Goal: Register for event/course

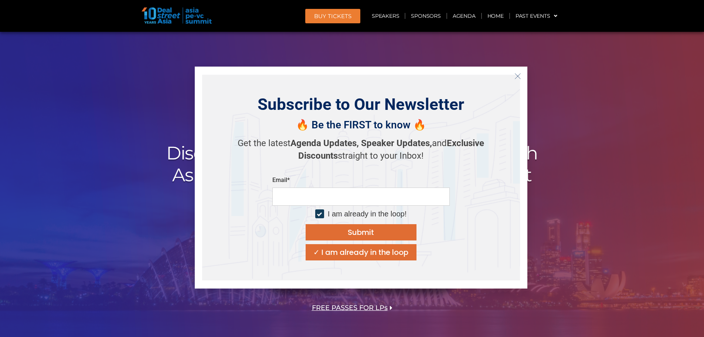
click at [519, 77] on icon "Close" at bounding box center [518, 76] width 7 height 7
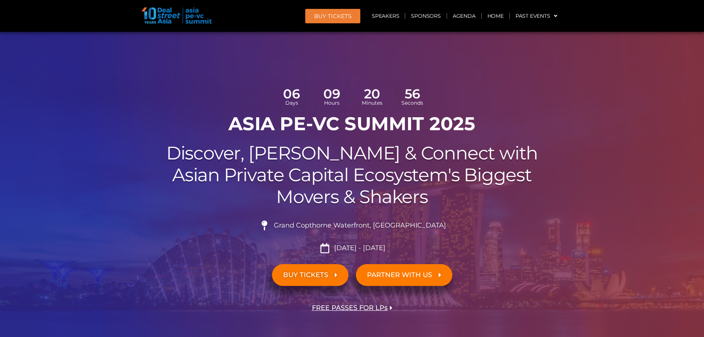
click at [149, 19] on img at bounding box center [177, 15] width 70 height 16
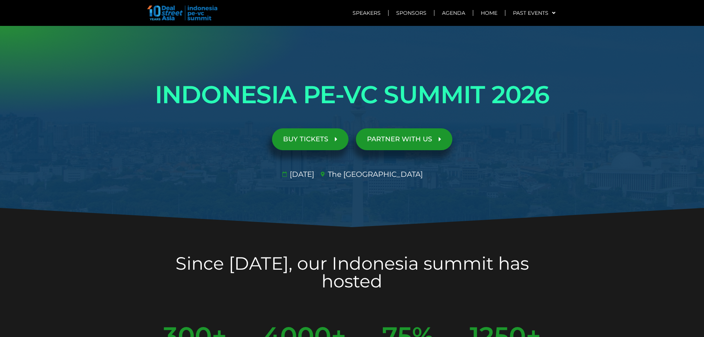
click at [312, 145] on link "BUY TICKETS" at bounding box center [310, 139] width 77 height 22
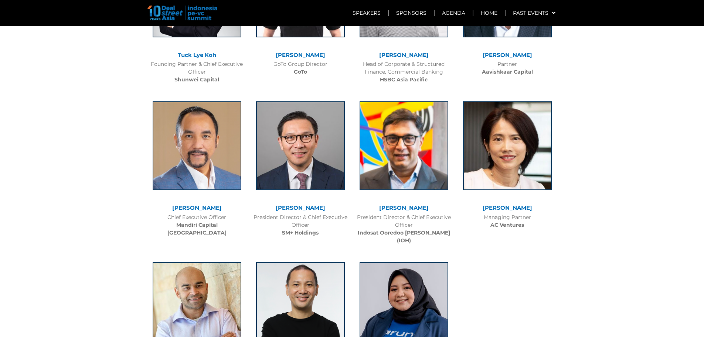
scroll to position [2075, 0]
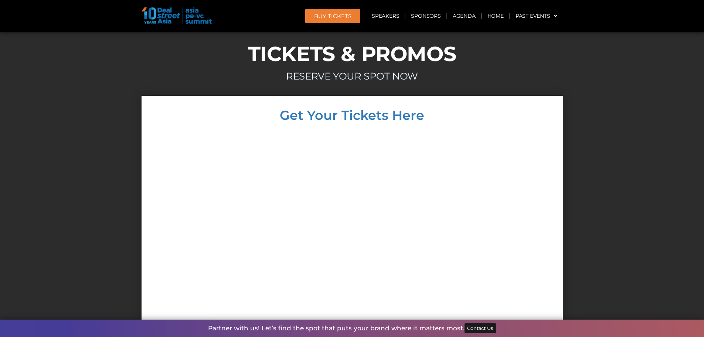
scroll to position [7063, 0]
